Goal: Transaction & Acquisition: Purchase product/service

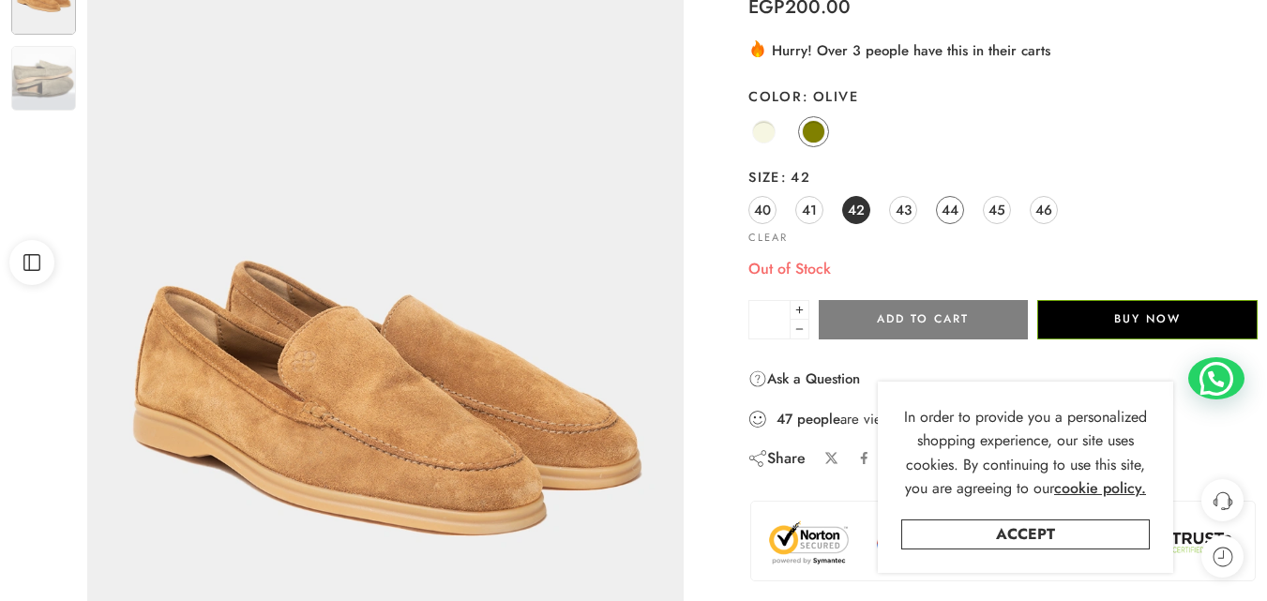
click at [952, 213] on span "44" at bounding box center [950, 209] width 17 height 25
click at [774, 236] on link "Clear" at bounding box center [767, 238] width 39 height 10
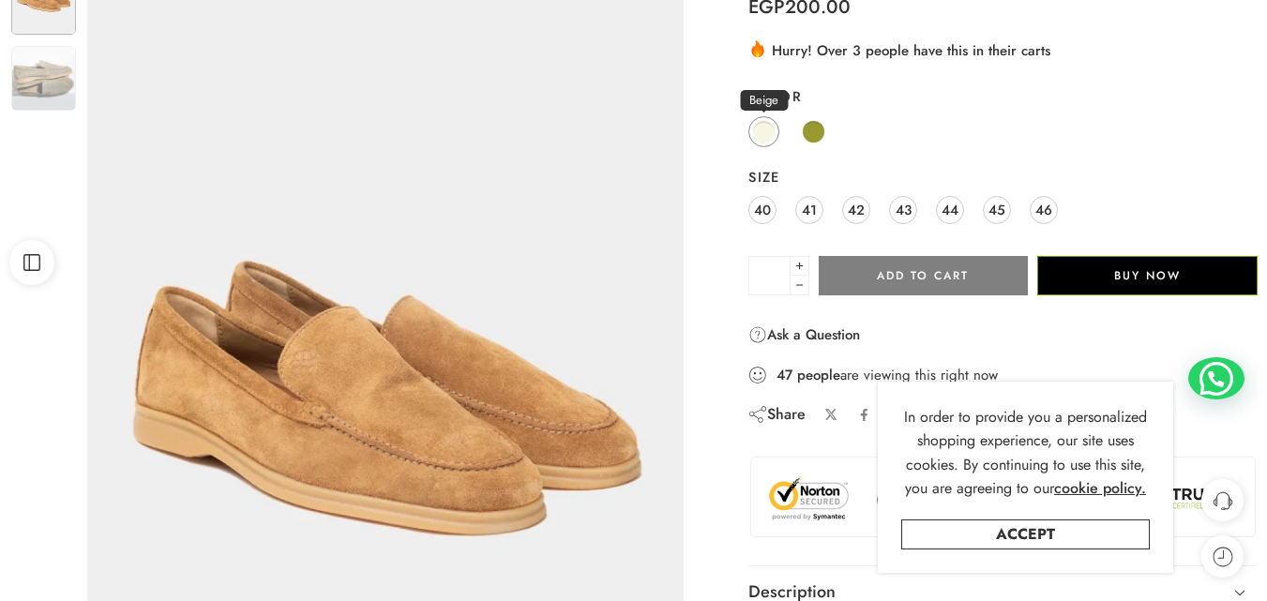
click at [762, 137] on span at bounding box center [763, 131] width 23 height 23
click at [947, 210] on span "44" at bounding box center [950, 209] width 17 height 25
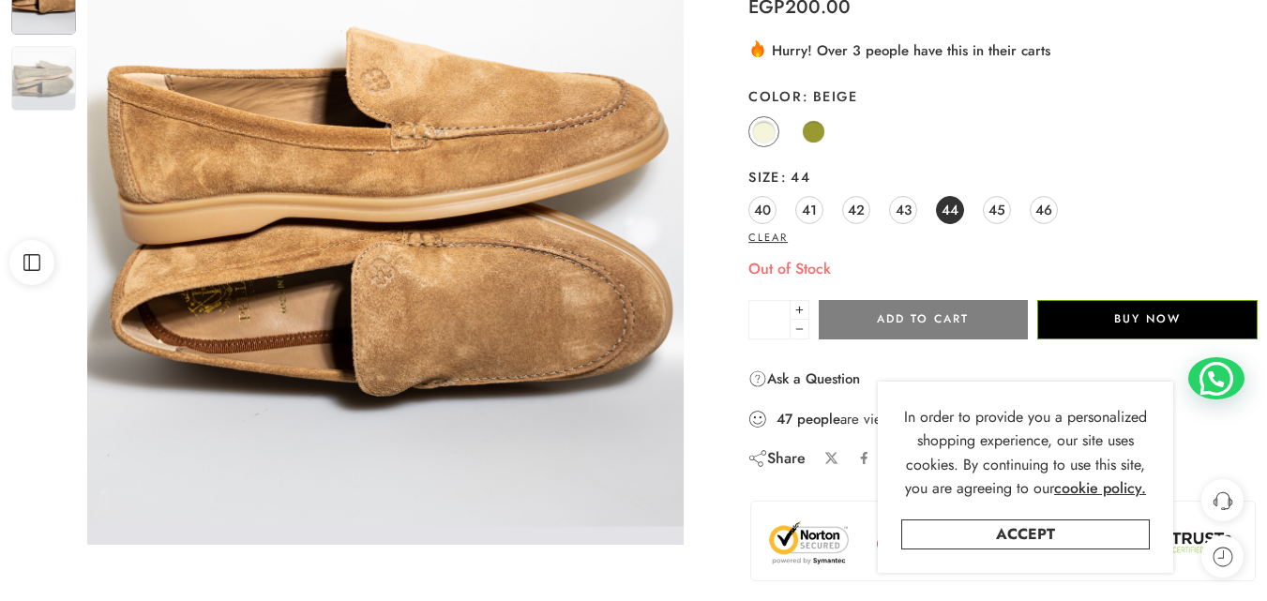
click at [776, 235] on link "Clear" at bounding box center [767, 238] width 39 height 10
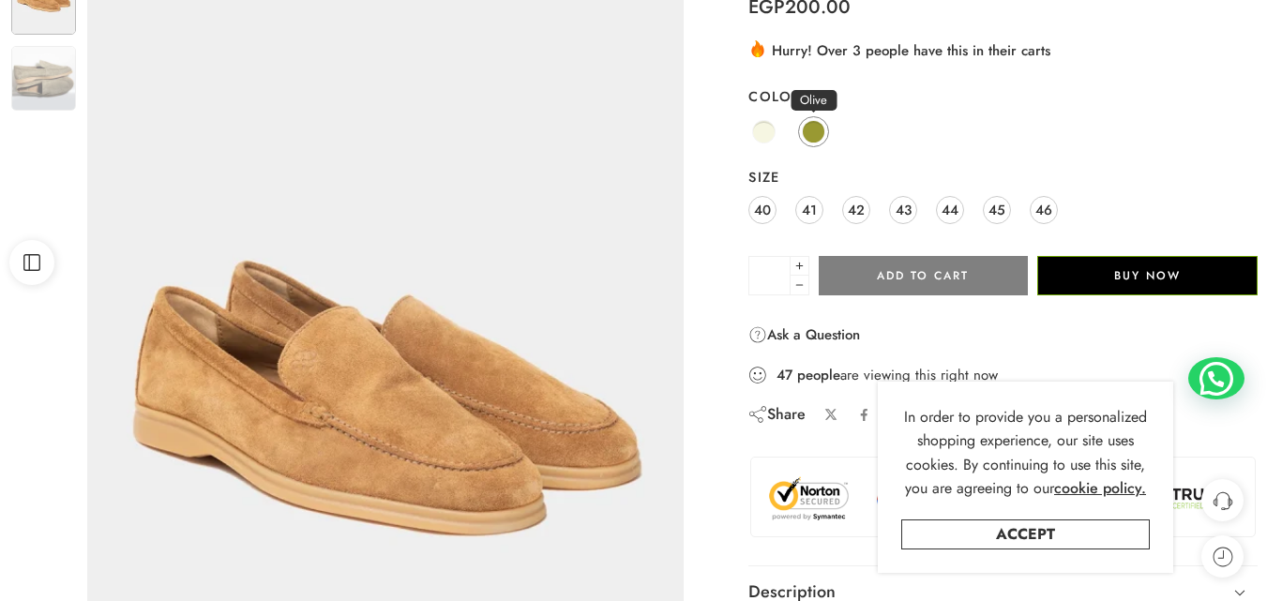
click at [820, 129] on span at bounding box center [813, 131] width 23 height 23
click at [950, 198] on span "44" at bounding box center [950, 209] width 17 height 25
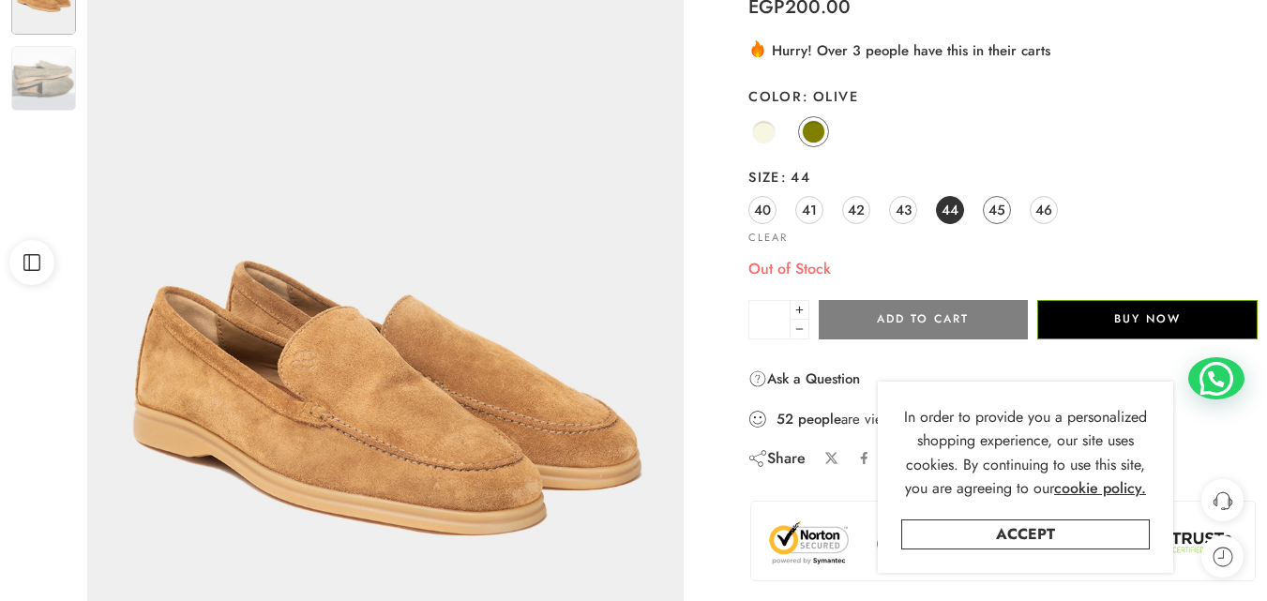
click at [988, 213] on link "45" at bounding box center [997, 210] width 28 height 28
click at [908, 207] on span "43" at bounding box center [904, 209] width 16 height 25
click at [782, 239] on link "Clear" at bounding box center [767, 238] width 39 height 10
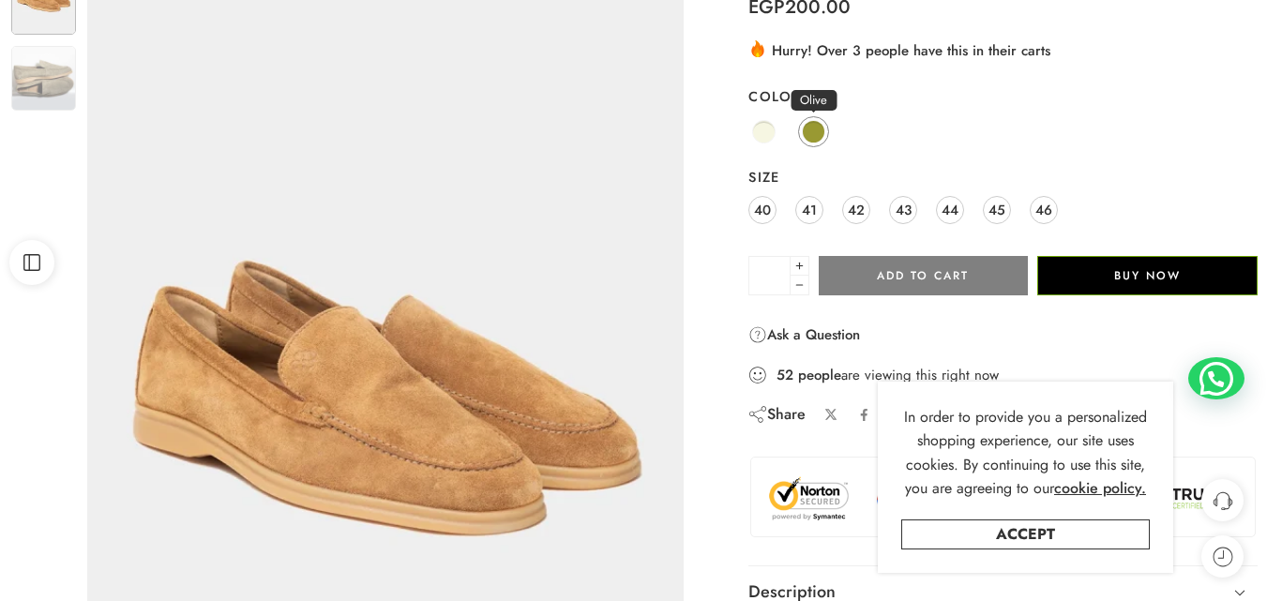
click at [807, 125] on span at bounding box center [813, 131] width 23 height 23
click at [903, 210] on span "43" at bounding box center [904, 209] width 16 height 25
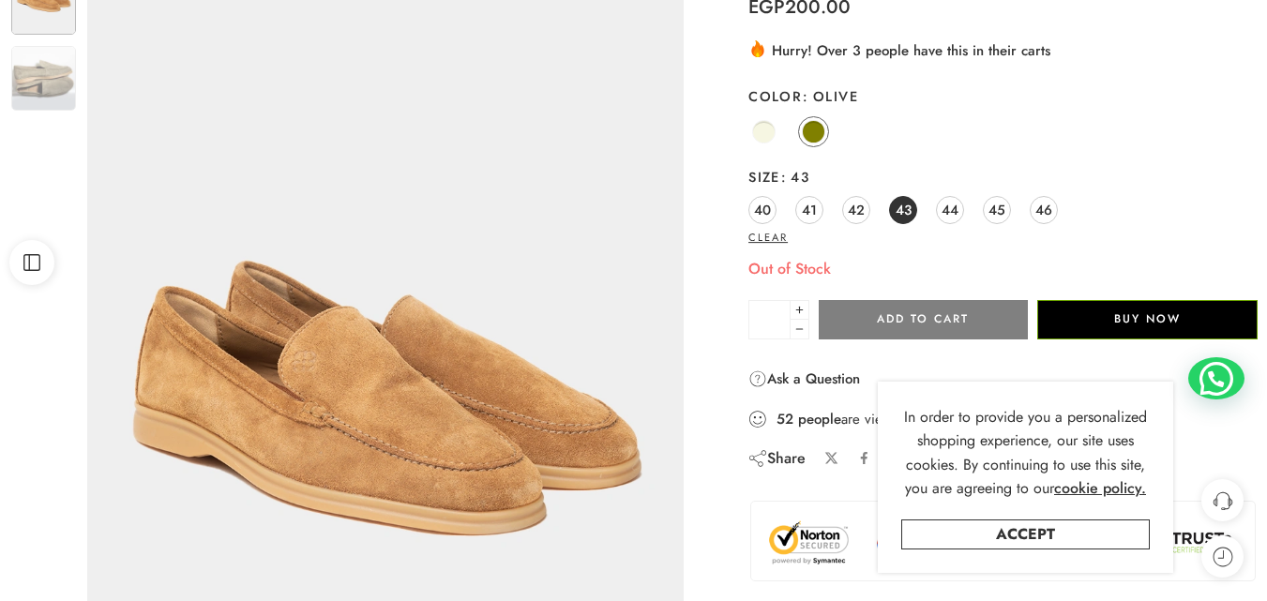
click at [762, 239] on link "Clear" at bounding box center [767, 238] width 39 height 10
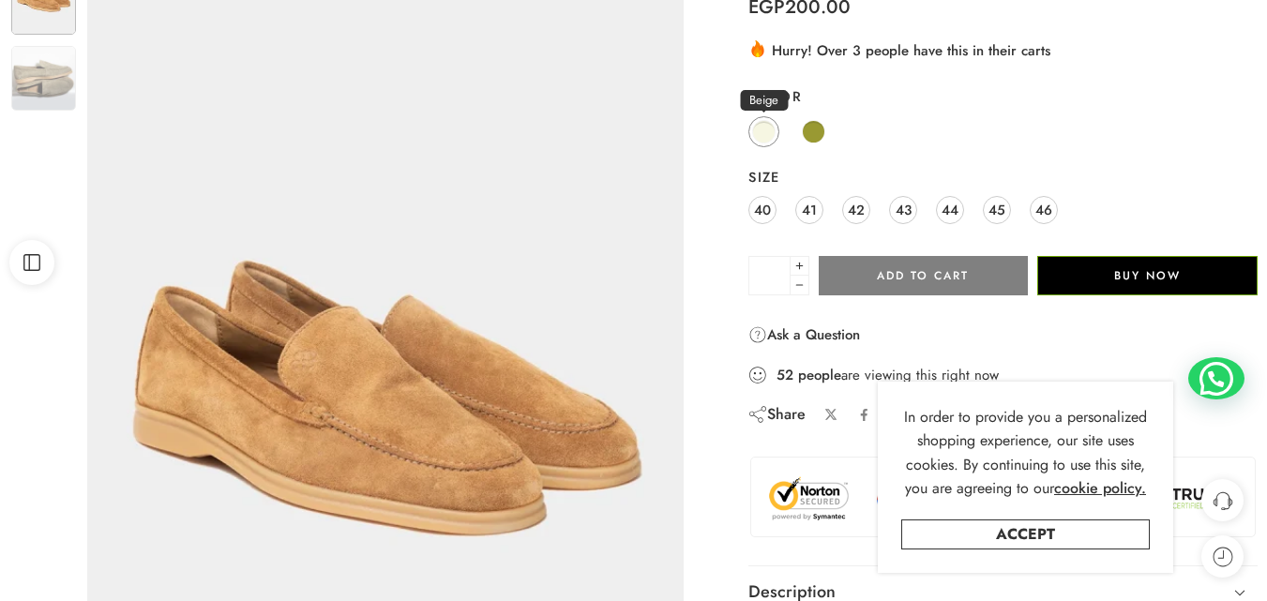
click at [770, 135] on span at bounding box center [763, 131] width 23 height 23
click at [899, 207] on span "43" at bounding box center [904, 209] width 16 height 25
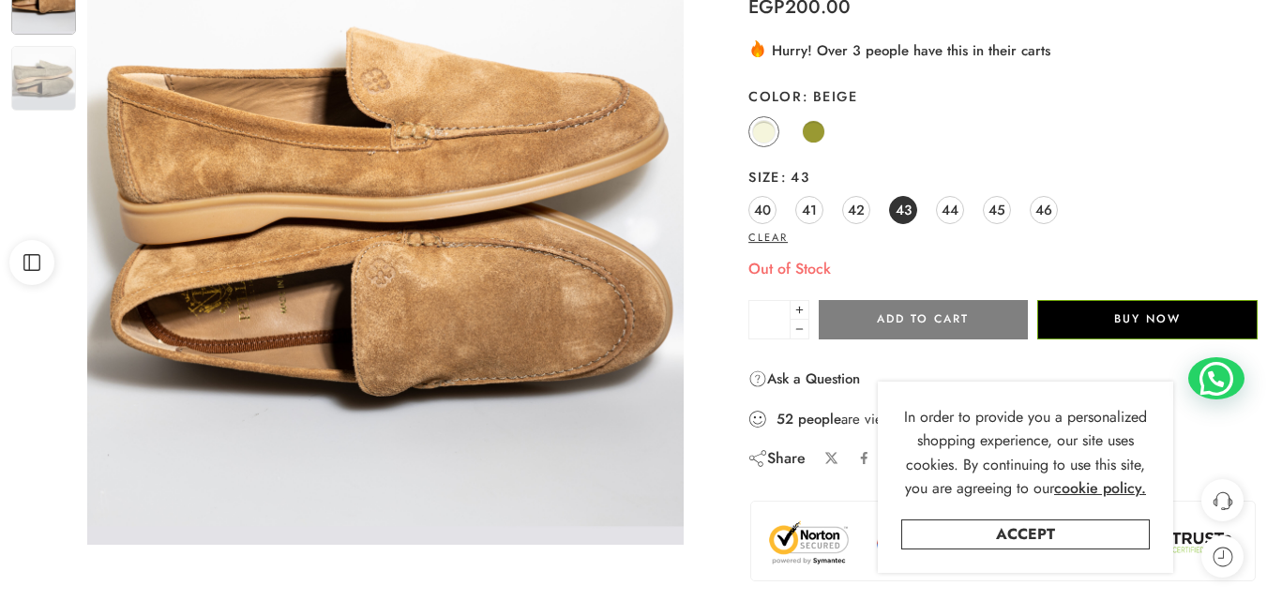
click at [775, 237] on link "Clear" at bounding box center [767, 238] width 39 height 10
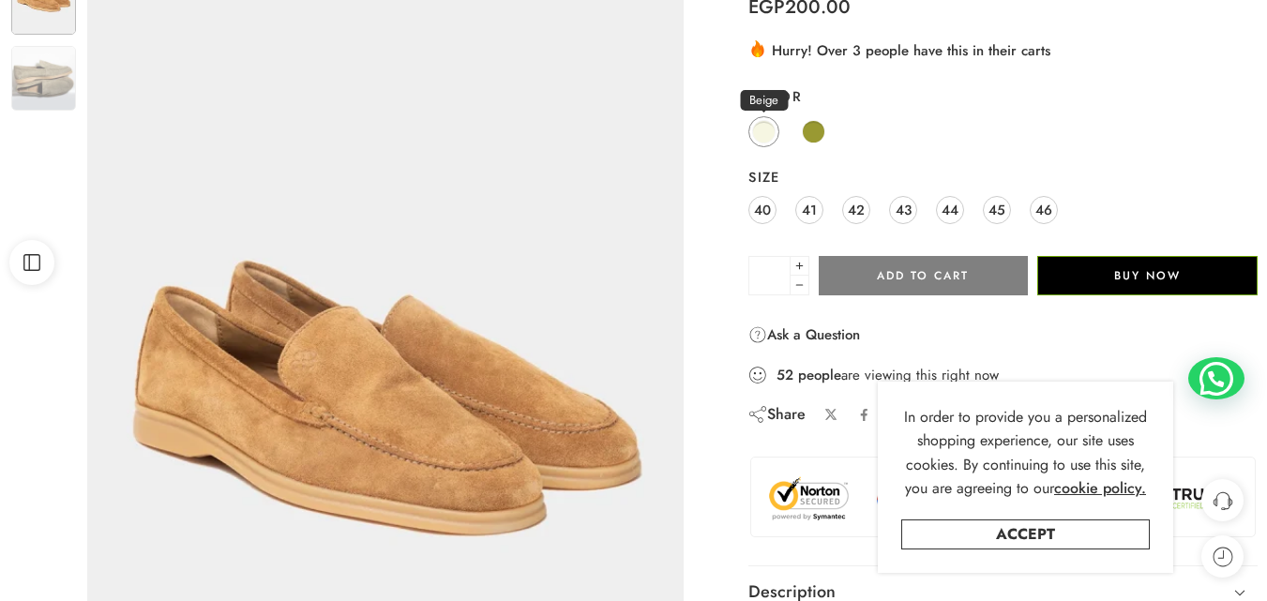
click at [772, 126] on span at bounding box center [763, 131] width 23 height 23
click at [945, 211] on span "44" at bounding box center [950, 209] width 17 height 25
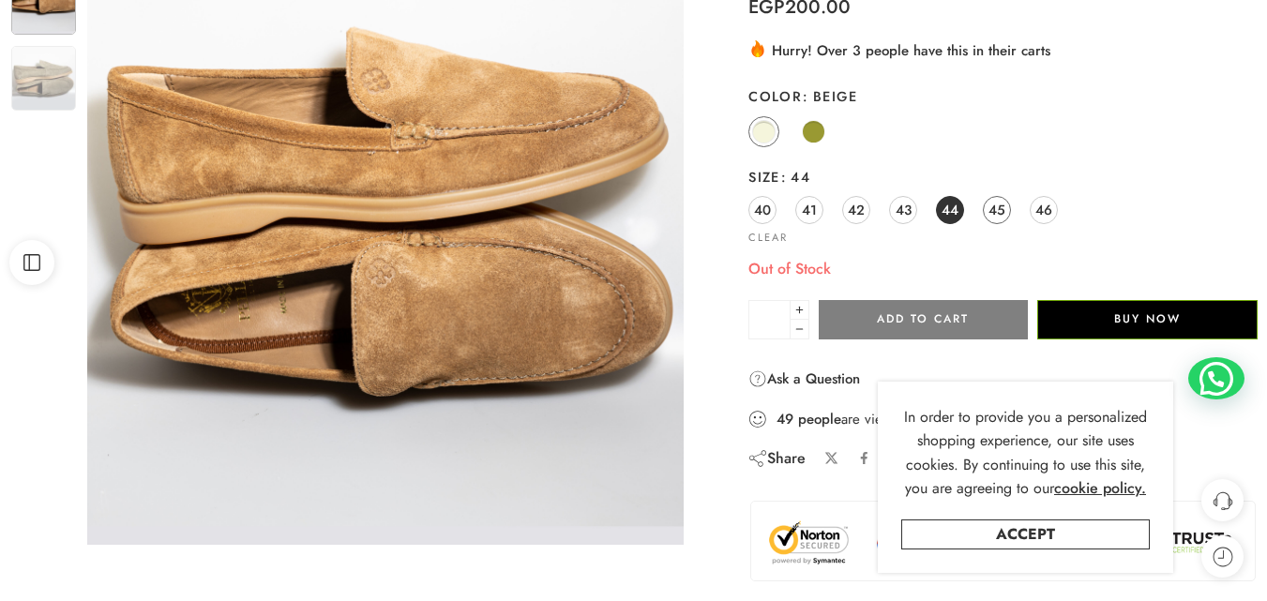
click at [994, 204] on span "45" at bounding box center [996, 209] width 17 height 25
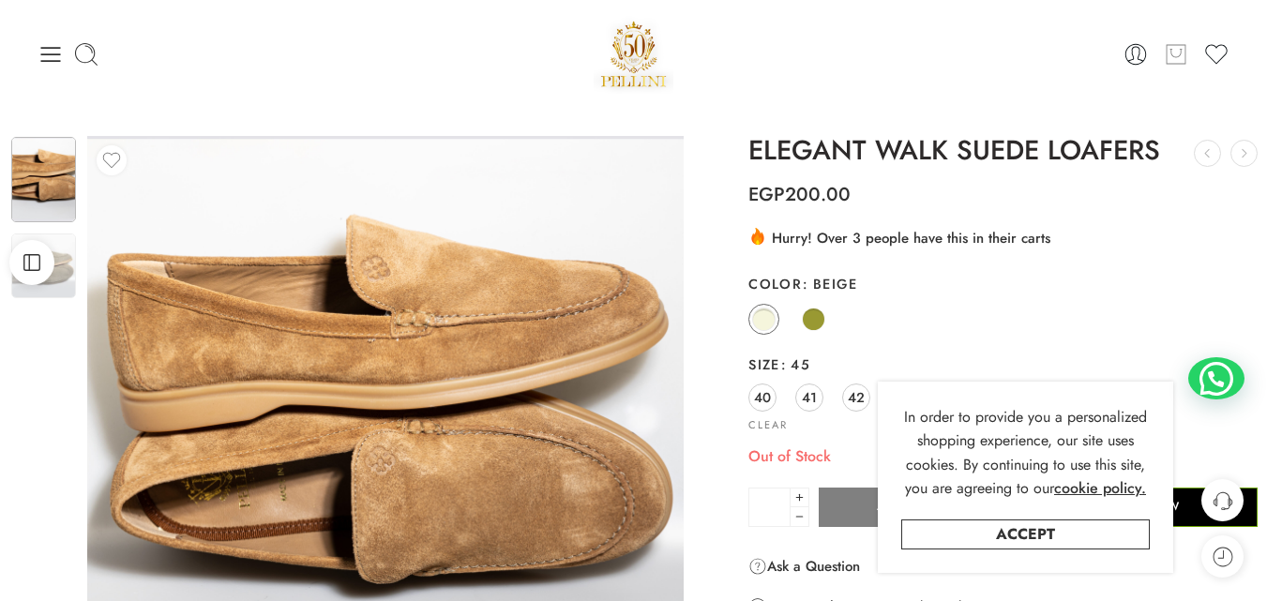
click at [1175, 60] on icon at bounding box center [1176, 54] width 24 height 26
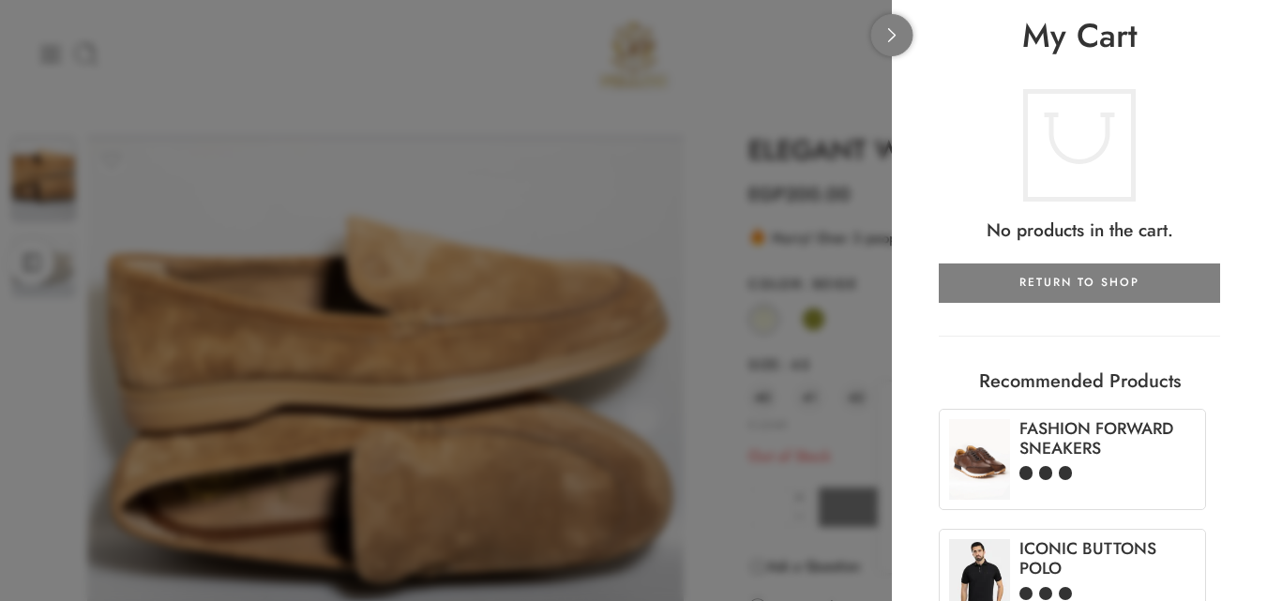
click at [897, 36] on icon at bounding box center [892, 35] width 14 height 14
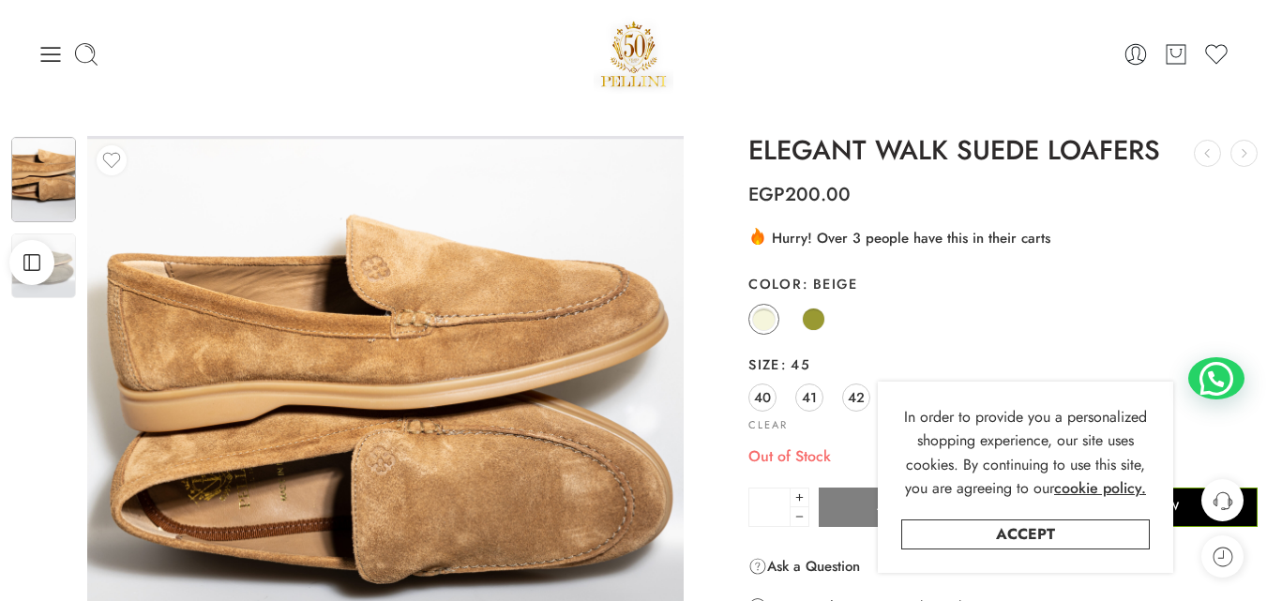
drag, startPoint x: 1172, startPoint y: 55, endPoint x: 1092, endPoint y: 53, distance: 80.7
click at [1169, 53] on icon at bounding box center [1176, 54] width 24 height 26
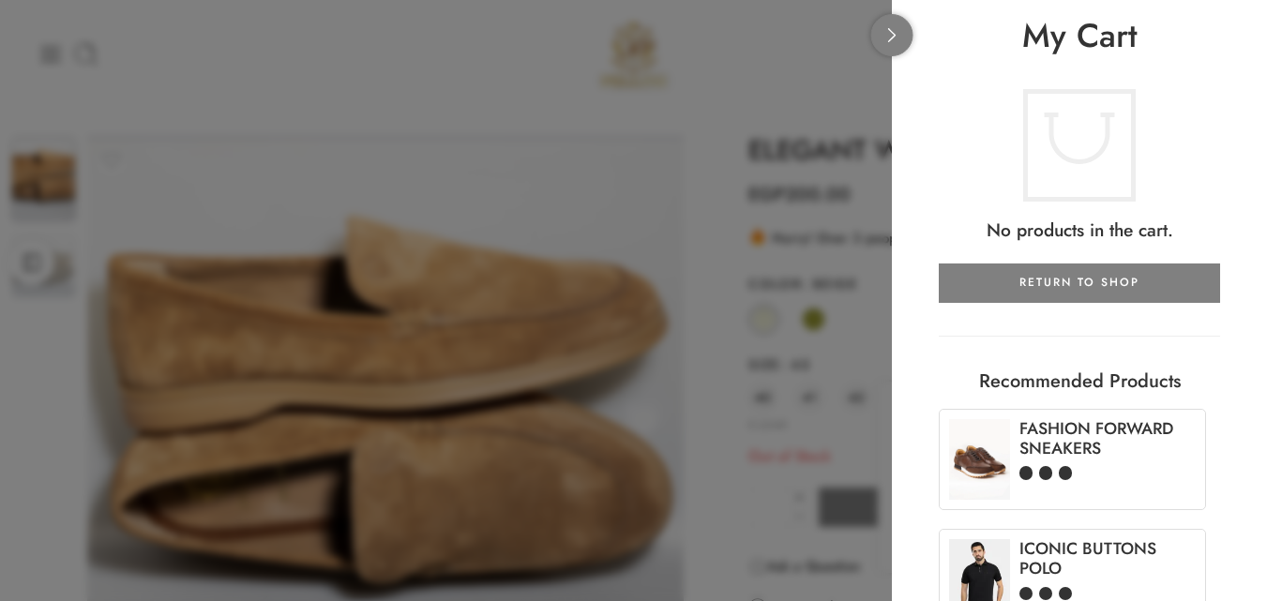
click at [901, 39] on link at bounding box center [892, 35] width 42 height 42
